Goal: Check status: Check status

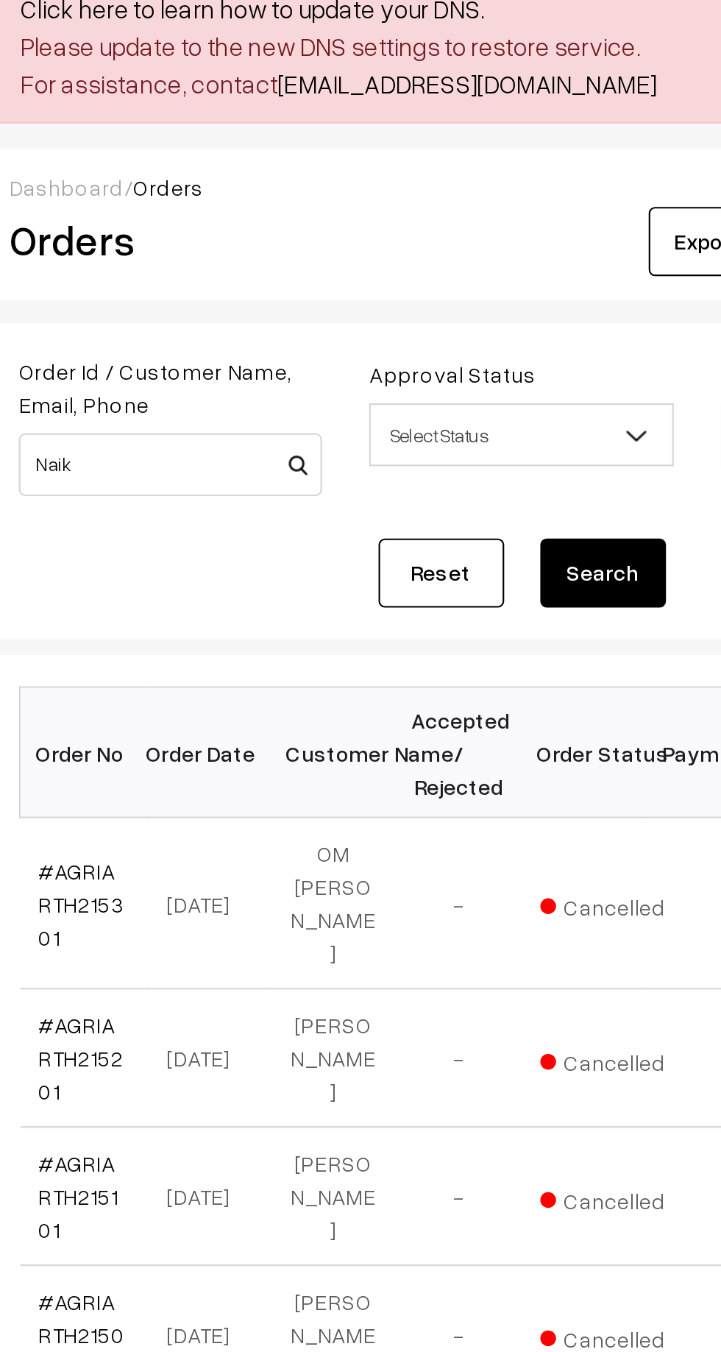
type input "Naik"
click at [500, 353] on button "Search" at bounding box center [494, 355] width 59 height 32
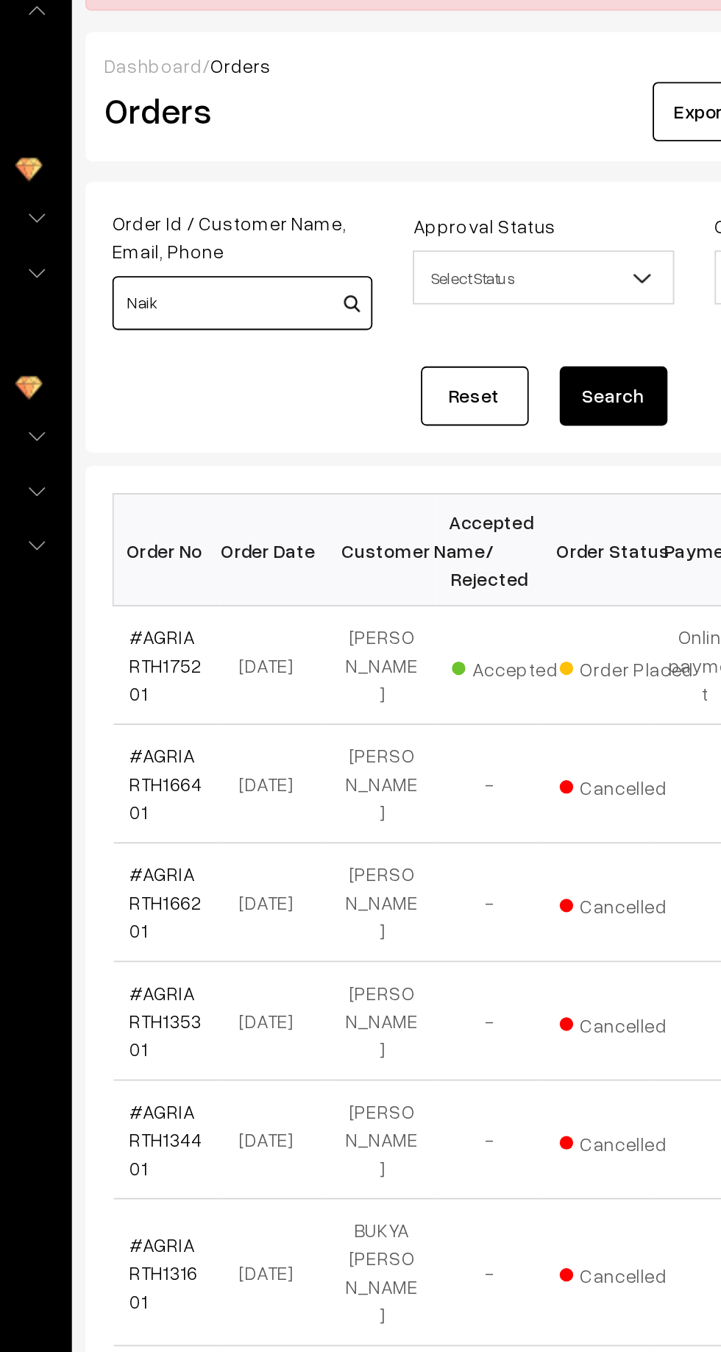
click at [238, 300] on input "Naik" at bounding box center [292, 304] width 142 height 29
type input "Rajesh Naik"
click at [495, 358] on button "Search" at bounding box center [494, 355] width 59 height 32
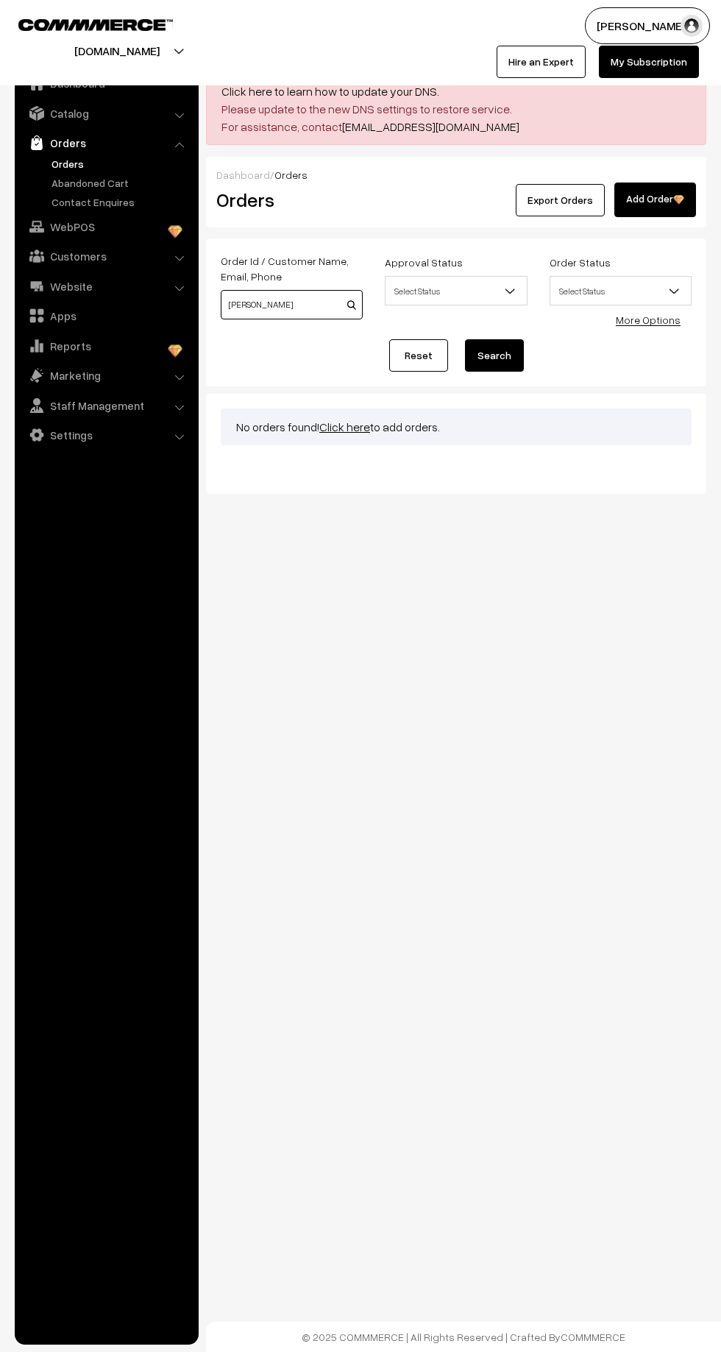
click at [320, 303] on input "[PERSON_NAME]" at bounding box center [292, 304] width 142 height 29
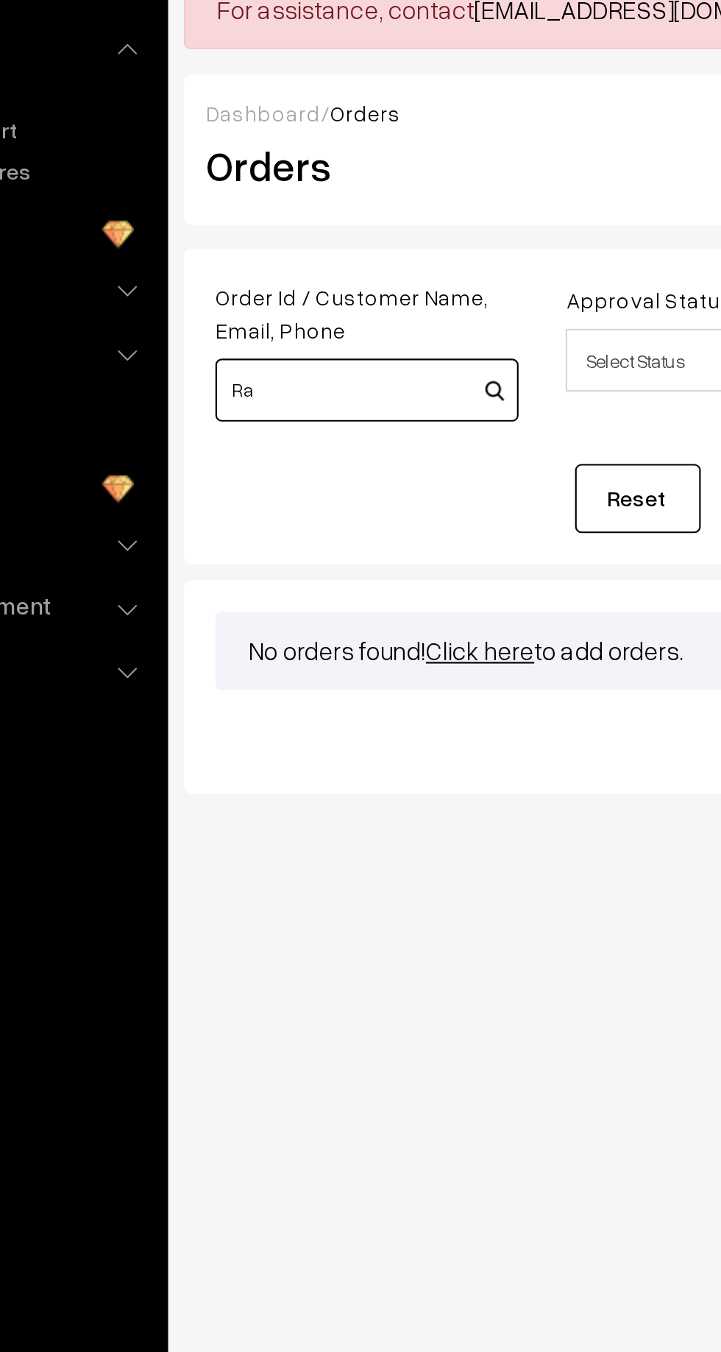
type input "R"
paste input "[PHONE_NUMBER]"
click at [248, 302] on input "[PHONE_NUMBER]" at bounding box center [292, 304] width 142 height 29
click at [256, 300] on input "80873 80907" at bounding box center [292, 304] width 142 height 29
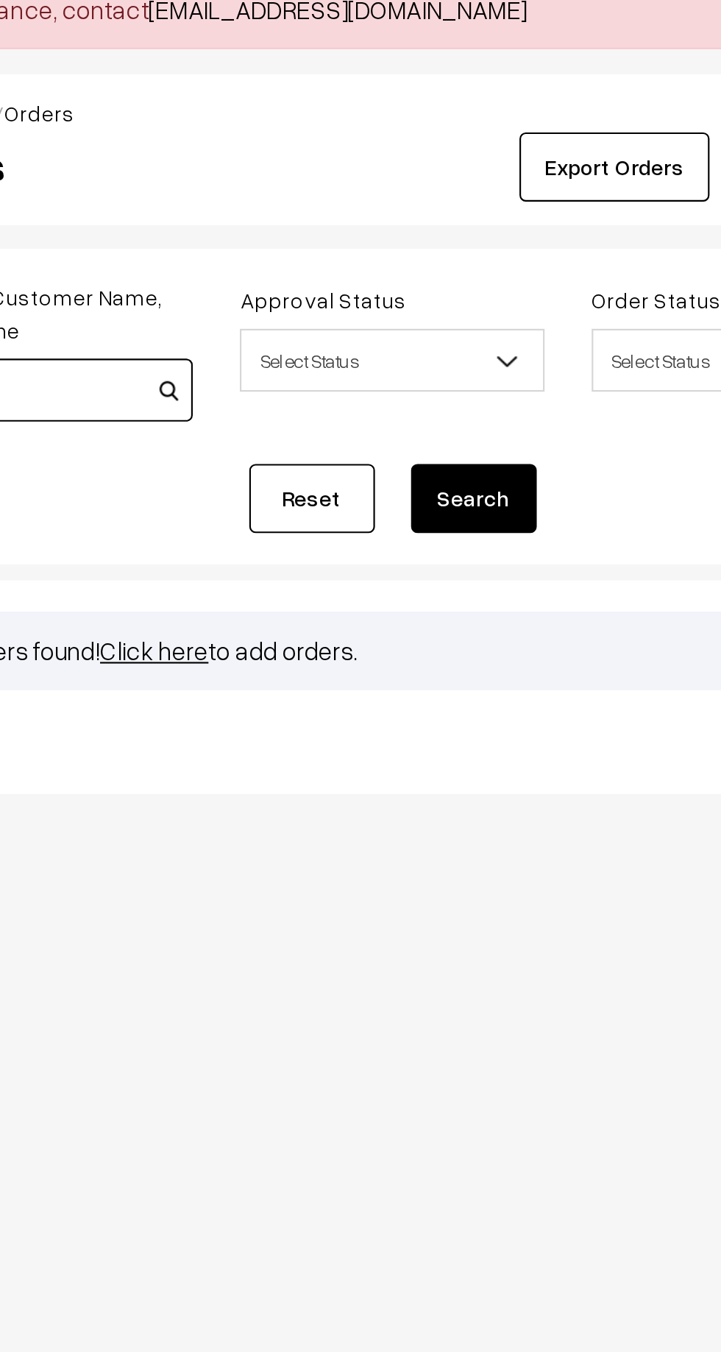
type input "8087380907"
click at [496, 356] on button "Search" at bounding box center [494, 355] width 59 height 32
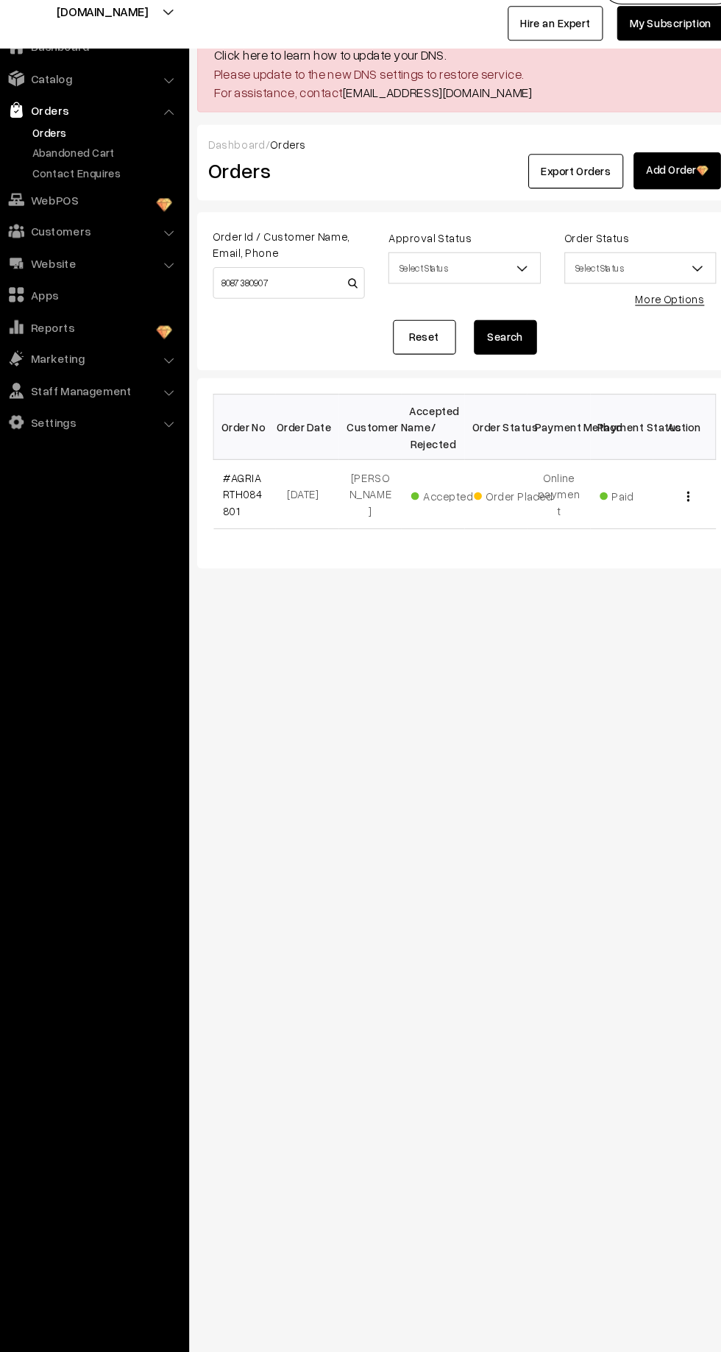
click at [249, 481] on link "#AGRIARTH084801" at bounding box center [248, 502] width 37 height 43
